Goal: Find specific page/section: Find specific page/section

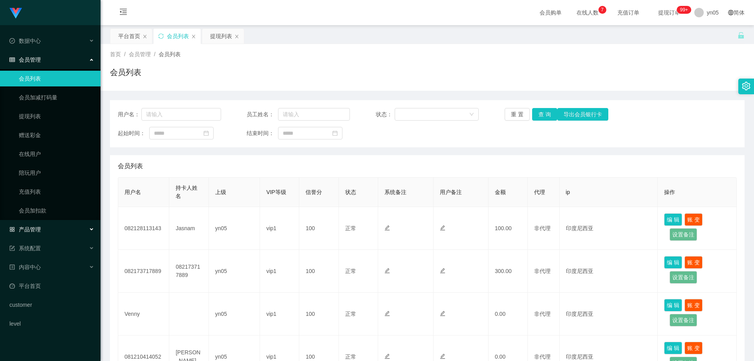
click at [31, 229] on span "产品管理" at bounding box center [24, 229] width 31 height 6
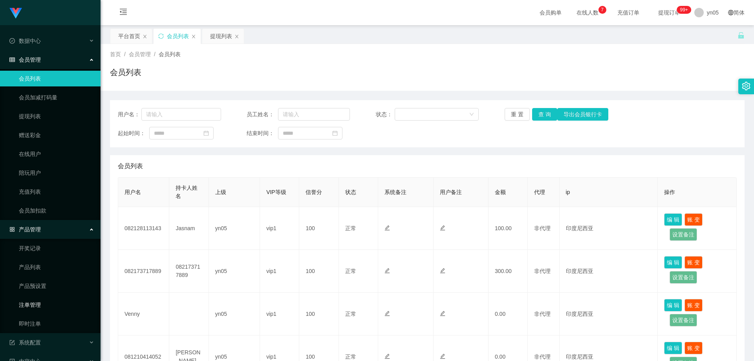
click at [40, 307] on link "注单管理" at bounding box center [56, 305] width 75 height 16
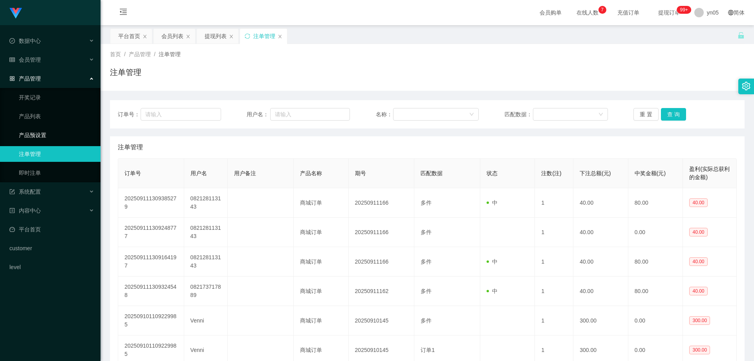
click at [34, 132] on link "产品预设置" at bounding box center [56, 135] width 75 height 16
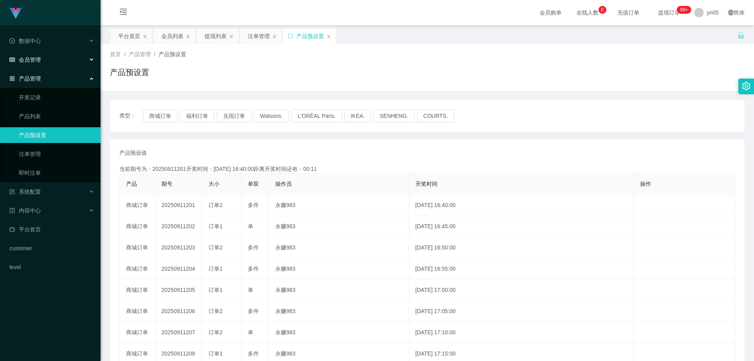
click at [37, 62] on span "会员管理" at bounding box center [24, 60] width 31 height 6
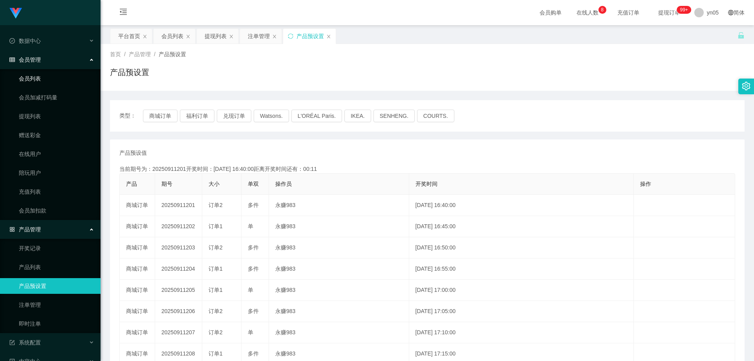
click at [35, 81] on link "会员列表" at bounding box center [56, 79] width 75 height 16
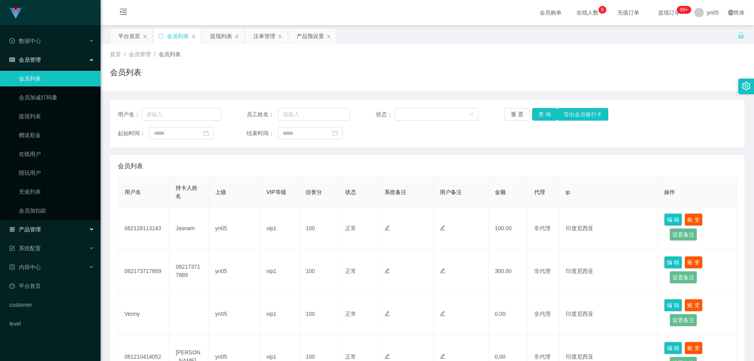
click at [43, 229] on div "产品管理" at bounding box center [50, 230] width 101 height 16
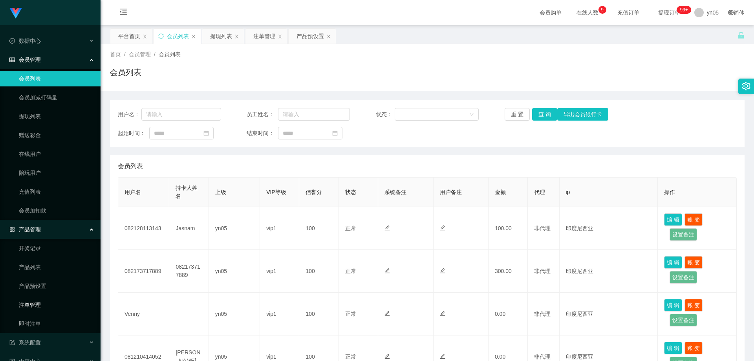
click at [41, 305] on link "注单管理" at bounding box center [56, 305] width 75 height 16
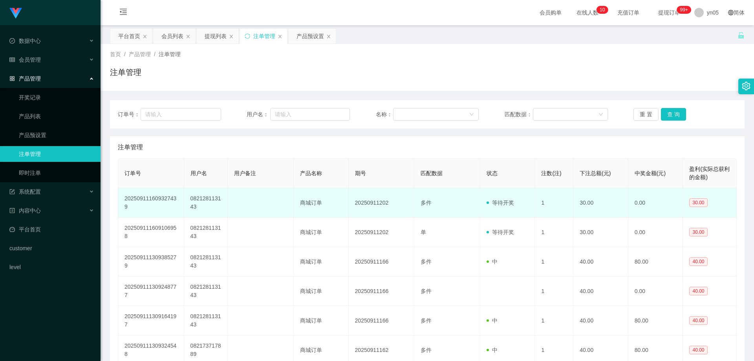
click at [200, 202] on td "082128113143" at bounding box center [206, 202] width 44 height 29
click at [200, 201] on td "082128113143" at bounding box center [206, 202] width 44 height 29
copy td "082128113143"
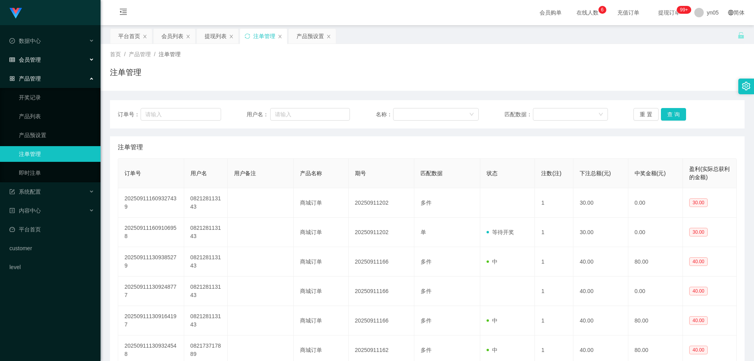
click at [44, 57] on div "会员管理" at bounding box center [50, 60] width 101 height 16
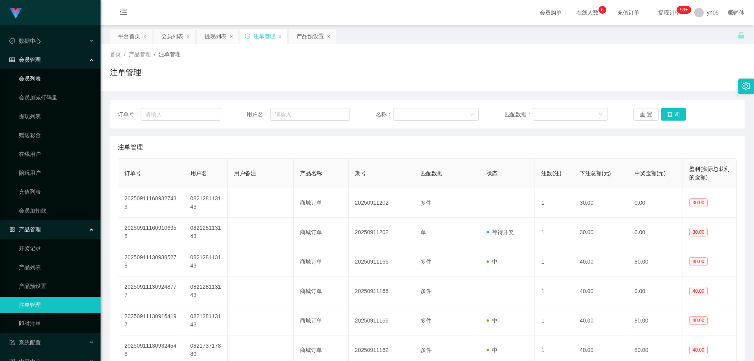
drag, startPoint x: 42, startPoint y: 80, endPoint x: 44, endPoint y: 67, distance: 12.7
click at [42, 79] on link "会员列表" at bounding box center [56, 79] width 75 height 16
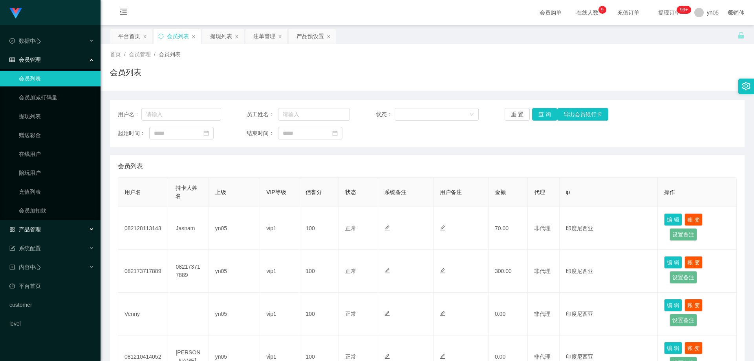
click at [40, 229] on span "产品管理" at bounding box center [24, 229] width 31 height 6
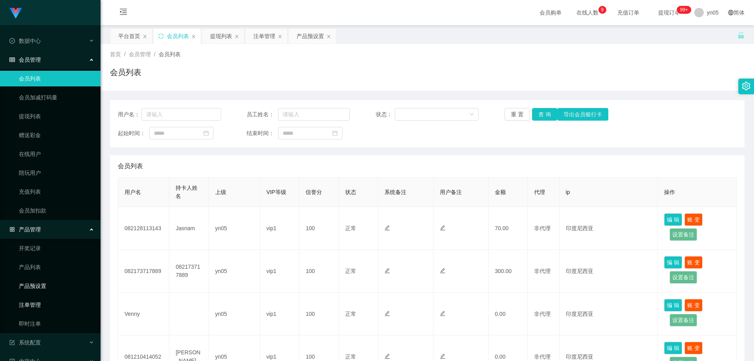
click at [40, 300] on link "注单管理" at bounding box center [56, 305] width 75 height 16
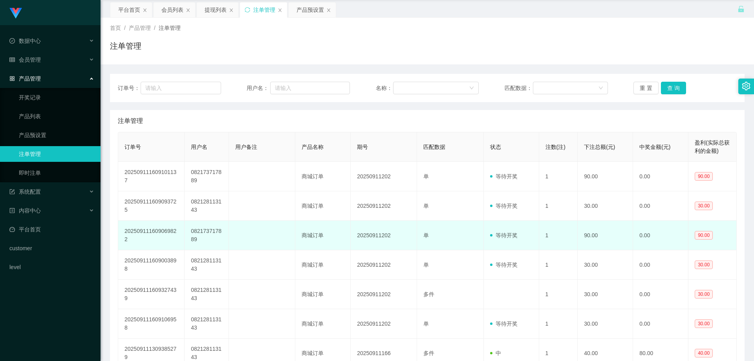
scroll to position [39, 0]
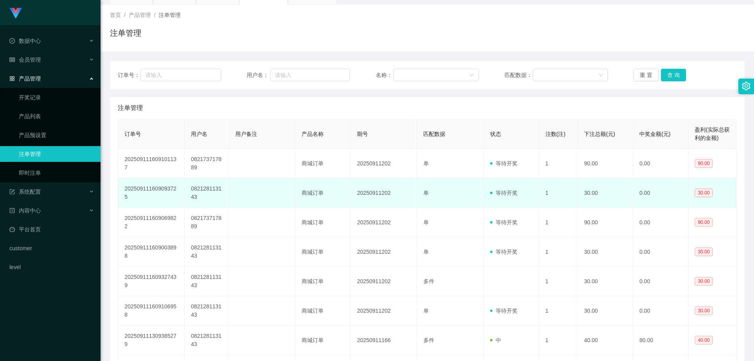
click at [207, 189] on td "082128113143" at bounding box center [207, 192] width 44 height 29
copy td "082128113143"
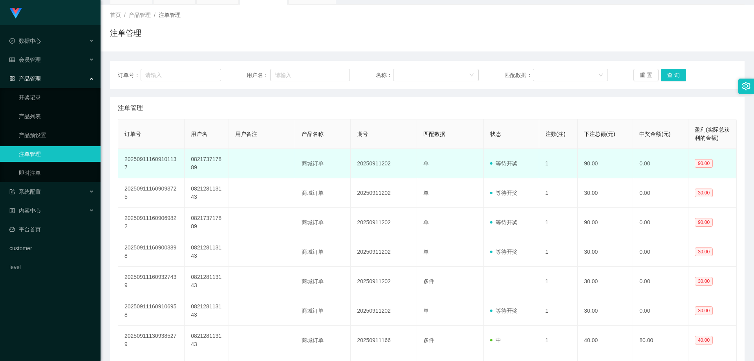
click at [203, 158] on td "082173717889" at bounding box center [207, 163] width 44 height 29
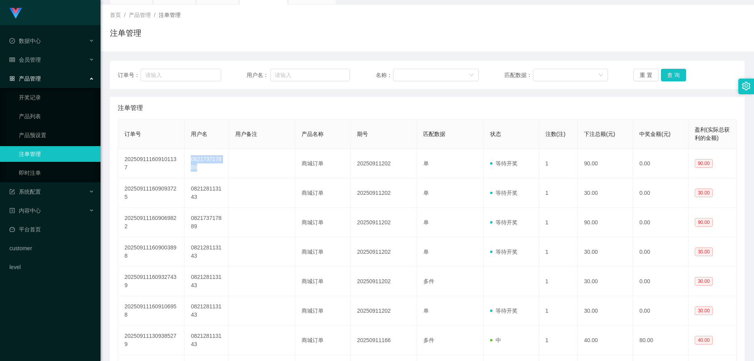
copy td "082173717889"
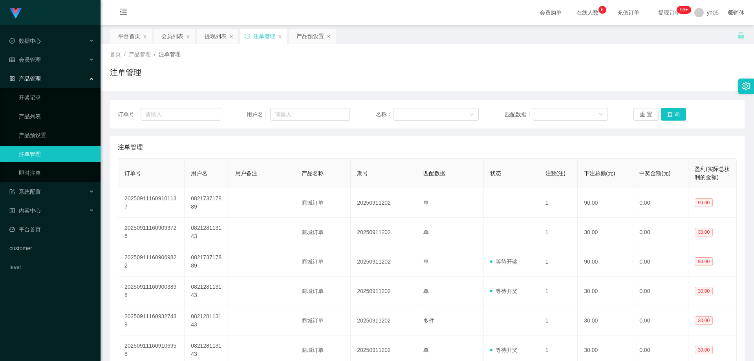
scroll to position [39, 0]
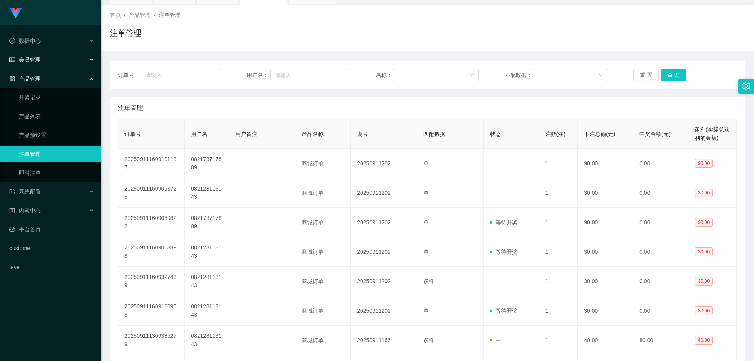
click at [40, 60] on span "会员管理" at bounding box center [24, 60] width 31 height 6
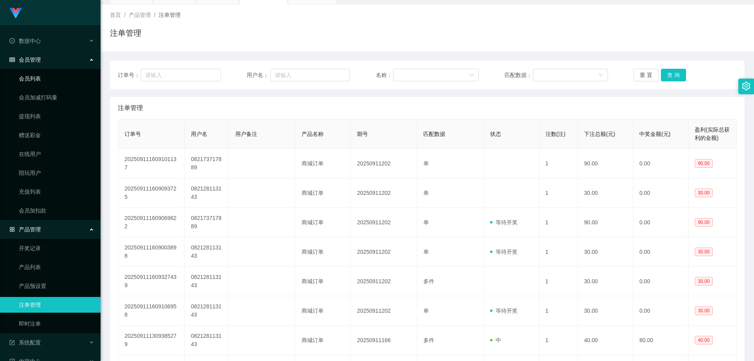
click at [45, 80] on link "会员列表" at bounding box center [56, 79] width 75 height 16
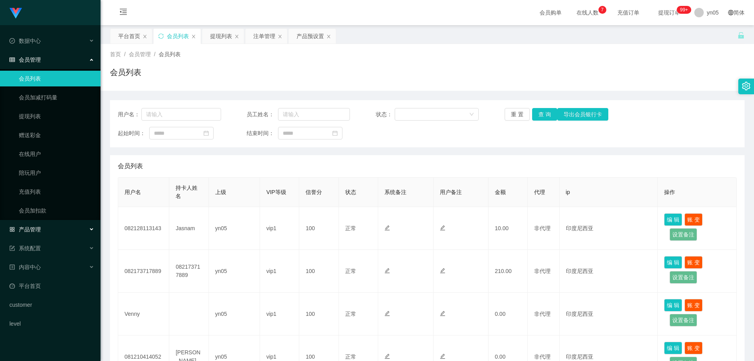
click at [37, 229] on span "产品管理" at bounding box center [24, 229] width 31 height 6
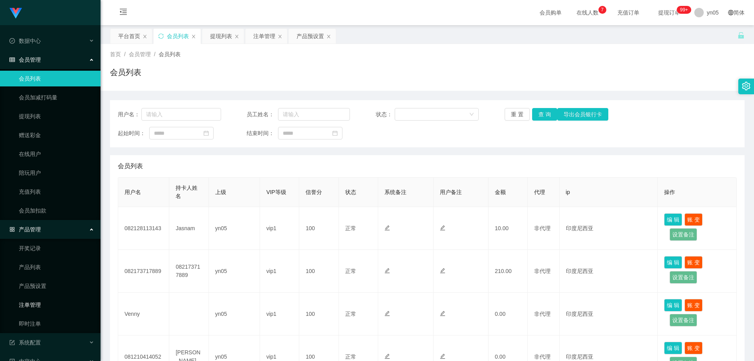
click at [39, 305] on link "注单管理" at bounding box center [56, 305] width 75 height 16
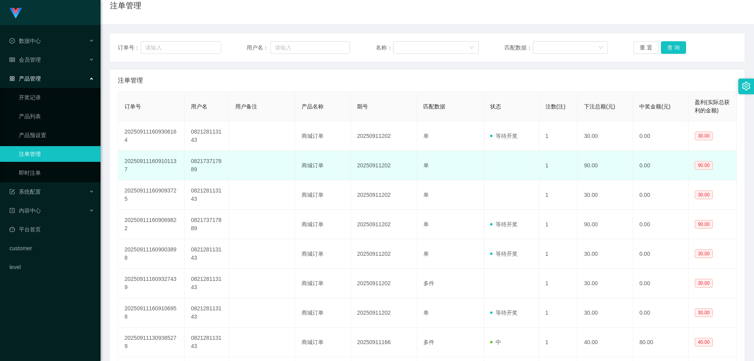
scroll to position [79, 0]
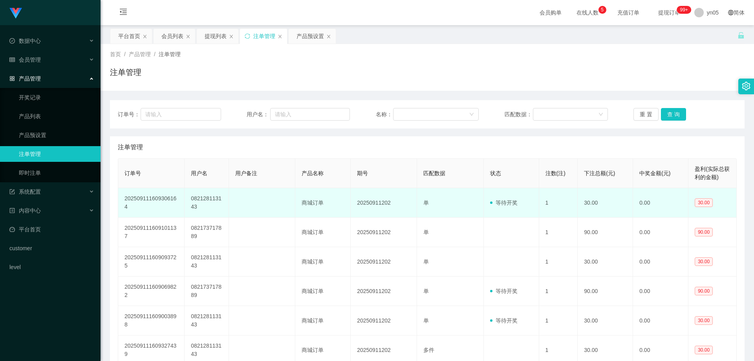
click at [203, 199] on td "082128113143" at bounding box center [207, 202] width 44 height 29
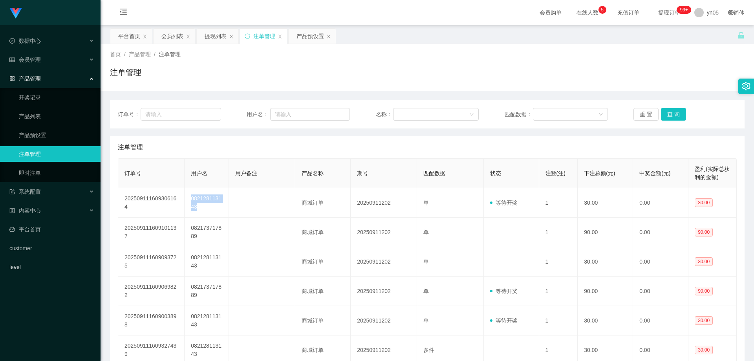
copy td "082128113143"
click at [46, 61] on div "会员管理" at bounding box center [50, 60] width 101 height 16
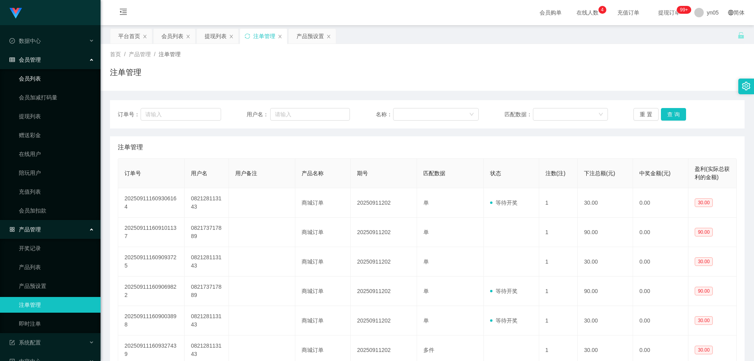
click at [44, 84] on link "会员列表" at bounding box center [56, 79] width 75 height 16
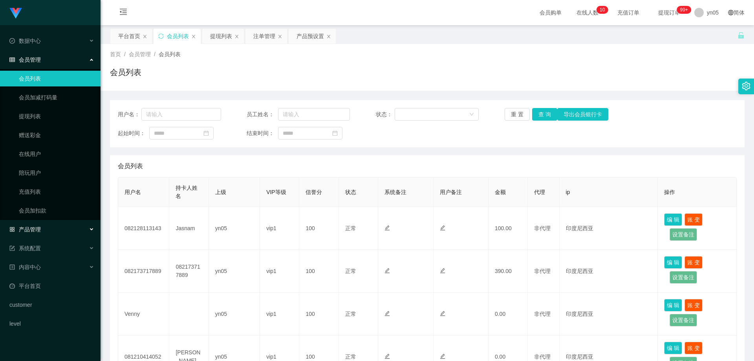
click at [40, 229] on span "产品管理" at bounding box center [24, 229] width 31 height 6
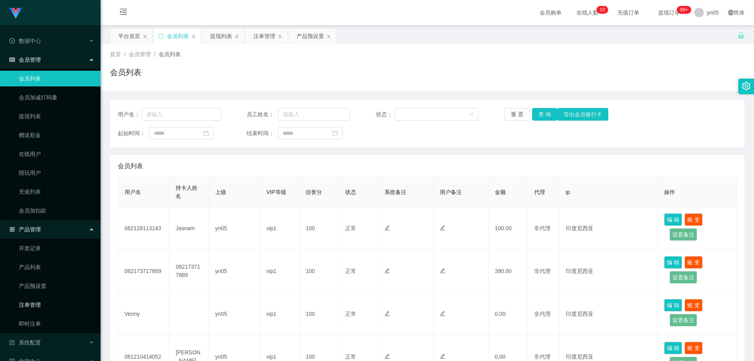
click at [38, 308] on link "注单管理" at bounding box center [56, 305] width 75 height 16
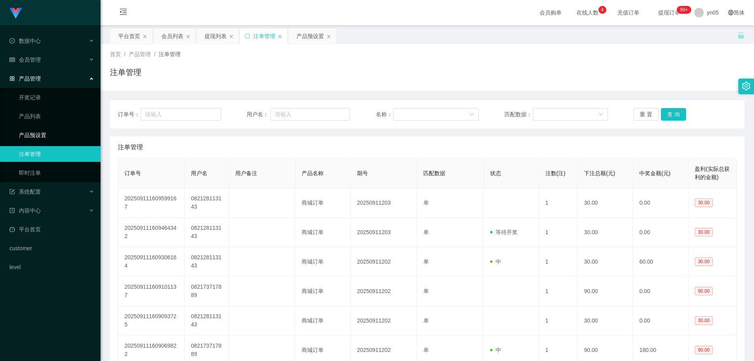
click at [38, 135] on link "产品预设置" at bounding box center [56, 135] width 75 height 16
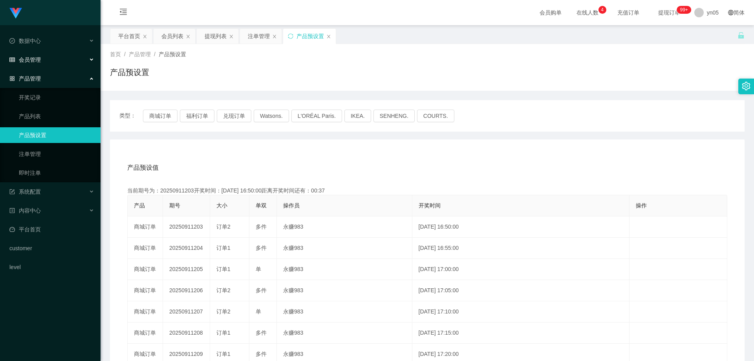
click at [39, 59] on span "会员管理" at bounding box center [24, 60] width 31 height 6
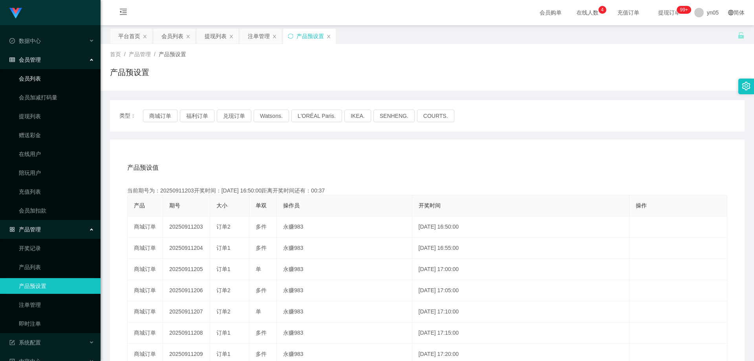
click at [42, 81] on link "会员列表" at bounding box center [56, 79] width 75 height 16
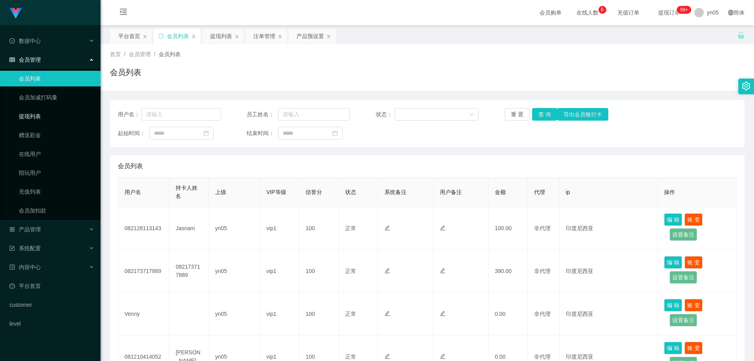
click at [44, 121] on link "提现列表" at bounding box center [56, 116] width 75 height 16
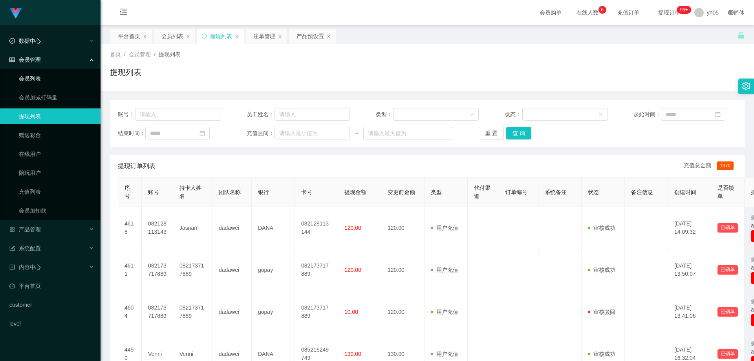
drag, startPoint x: 30, startPoint y: 77, endPoint x: 37, endPoint y: 47, distance: 31.0
click at [31, 77] on link "会员列表" at bounding box center [56, 79] width 75 height 16
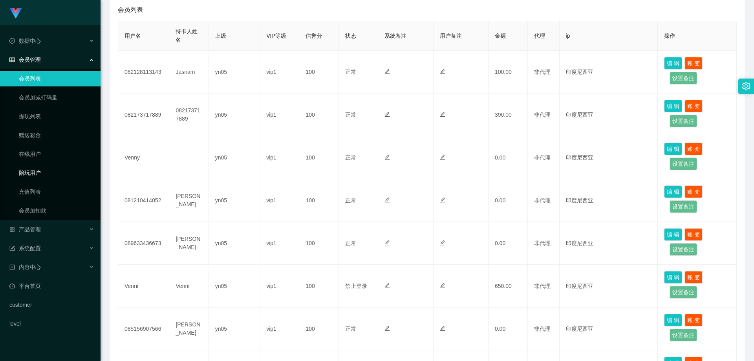
scroll to position [157, 0]
click at [40, 233] on span "产品管理" at bounding box center [24, 229] width 31 height 6
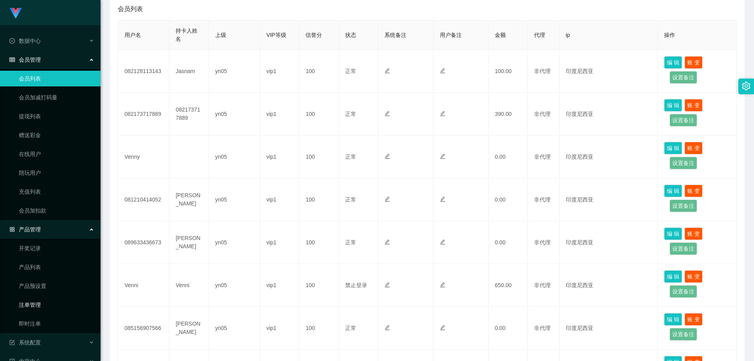
drag, startPoint x: 42, startPoint y: 301, endPoint x: 75, endPoint y: 293, distance: 34.0
click at [42, 301] on link "注单管理" at bounding box center [56, 305] width 75 height 16
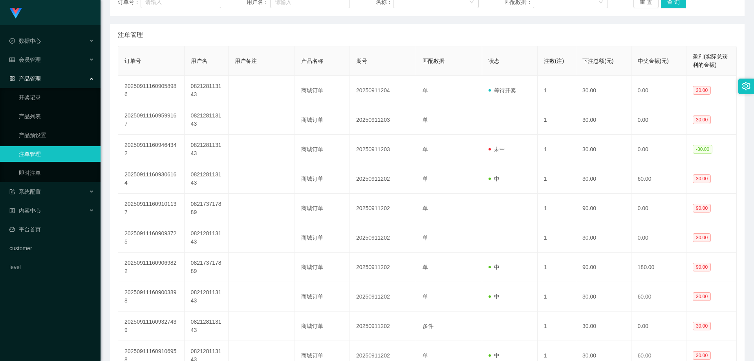
scroll to position [157, 0]
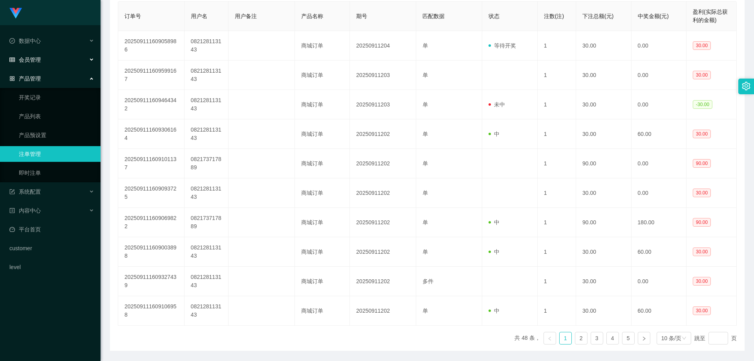
click at [42, 62] on div "会员管理" at bounding box center [50, 60] width 101 height 16
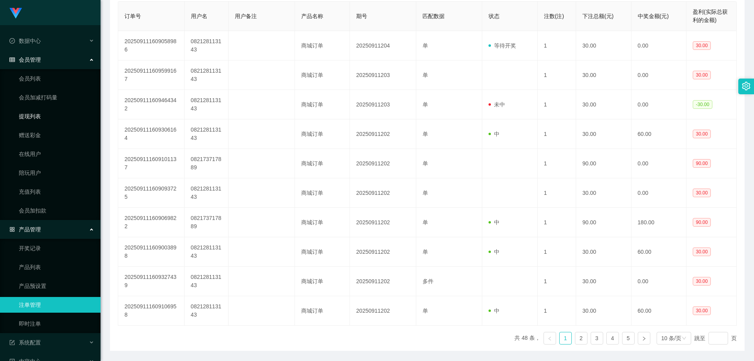
click at [41, 115] on link "提现列表" at bounding box center [56, 116] width 75 height 16
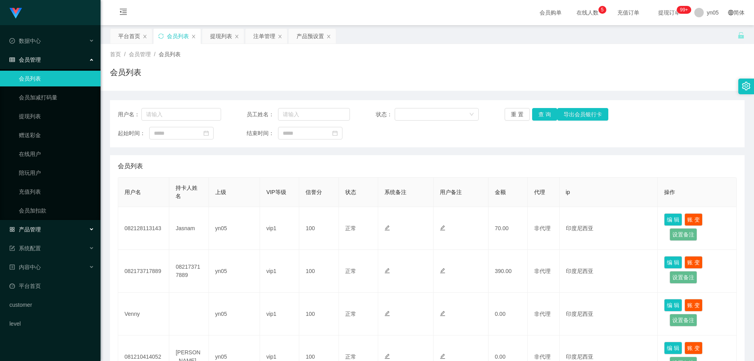
drag, startPoint x: 42, startPoint y: 233, endPoint x: 40, endPoint y: 239, distance: 5.6
click at [42, 233] on div "产品管理" at bounding box center [50, 230] width 101 height 16
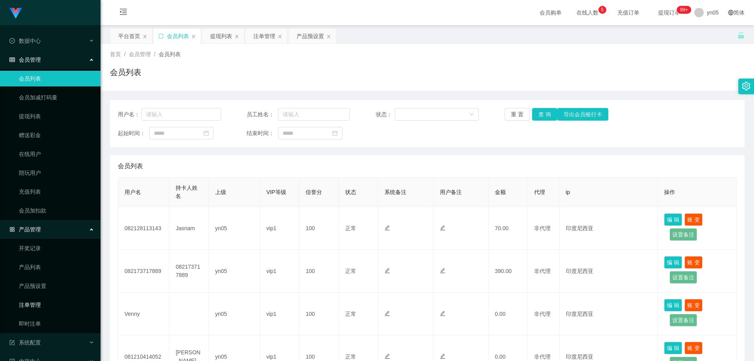
click at [38, 311] on link "注单管理" at bounding box center [56, 305] width 75 height 16
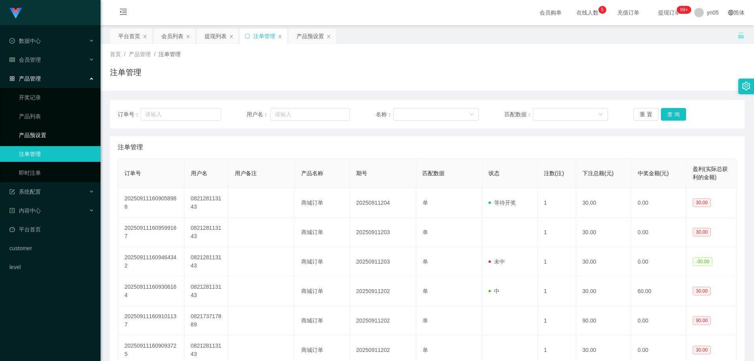
click at [46, 134] on link "产品预设置" at bounding box center [56, 135] width 75 height 16
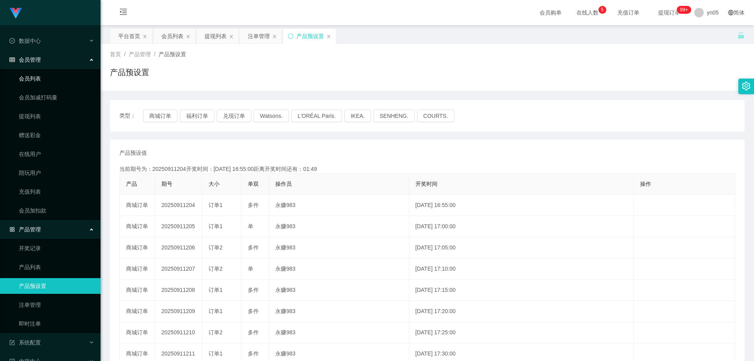
click at [41, 77] on link "会员列表" at bounding box center [56, 79] width 75 height 16
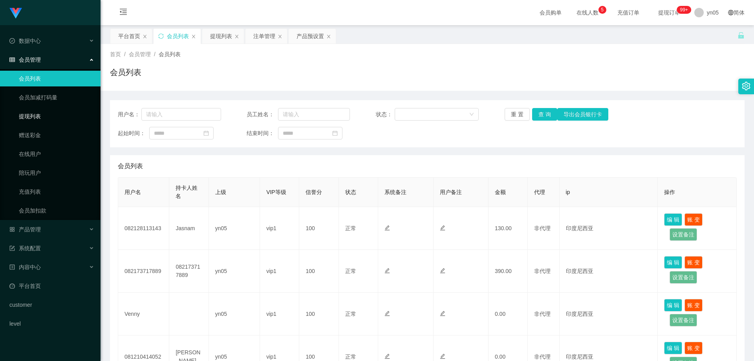
click at [48, 108] on link "提现列表" at bounding box center [56, 116] width 75 height 16
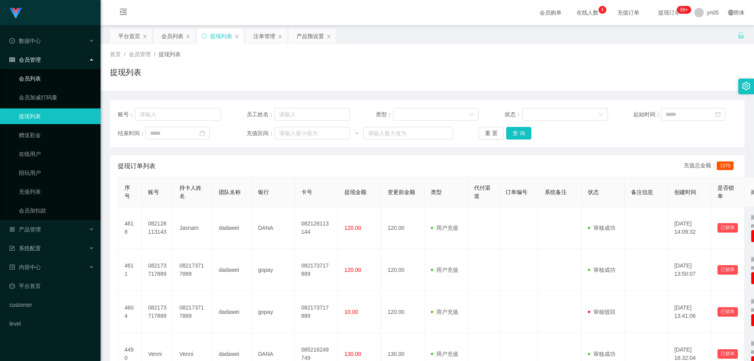
click at [31, 81] on link "会员列表" at bounding box center [56, 79] width 75 height 16
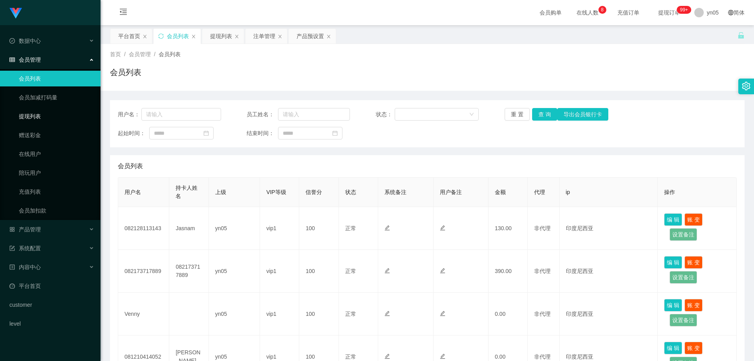
click at [36, 118] on link "提现列表" at bounding box center [56, 116] width 75 height 16
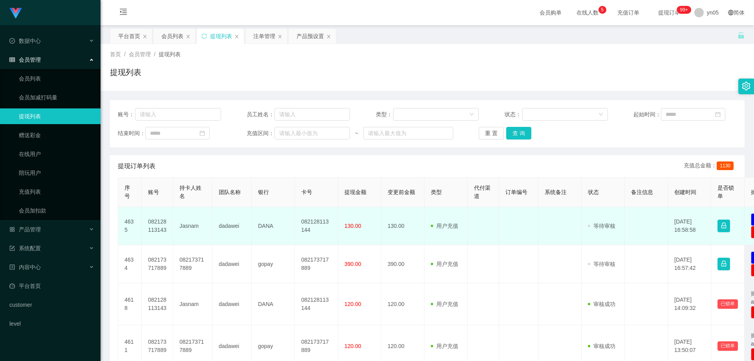
click at [163, 219] on td "082128113143" at bounding box center [157, 226] width 31 height 38
copy td "082128113143"
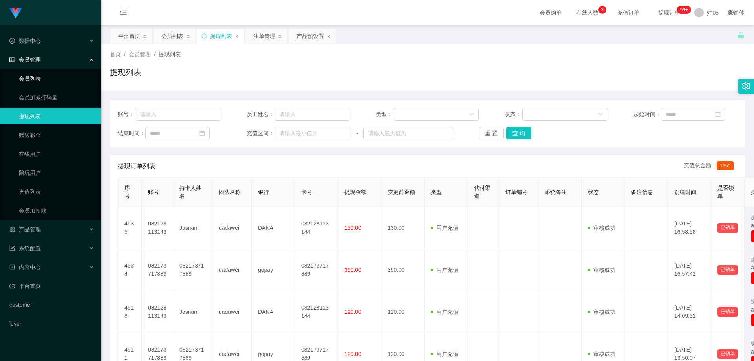
click at [39, 76] on link "会员列表" at bounding box center [56, 79] width 75 height 16
